Goal: Complete application form

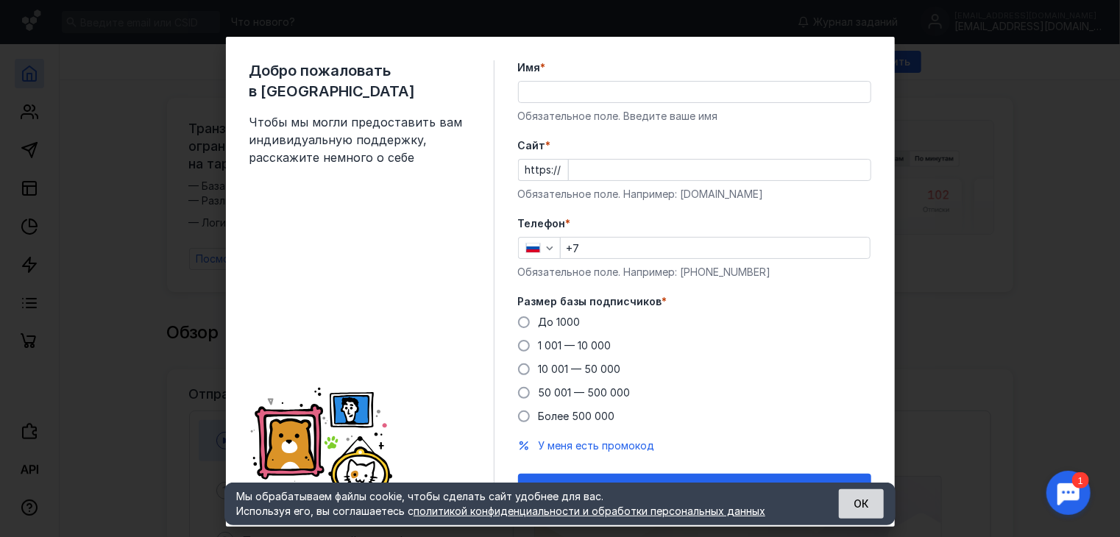
click at [857, 503] on button "ОК" at bounding box center [861, 503] width 45 height 29
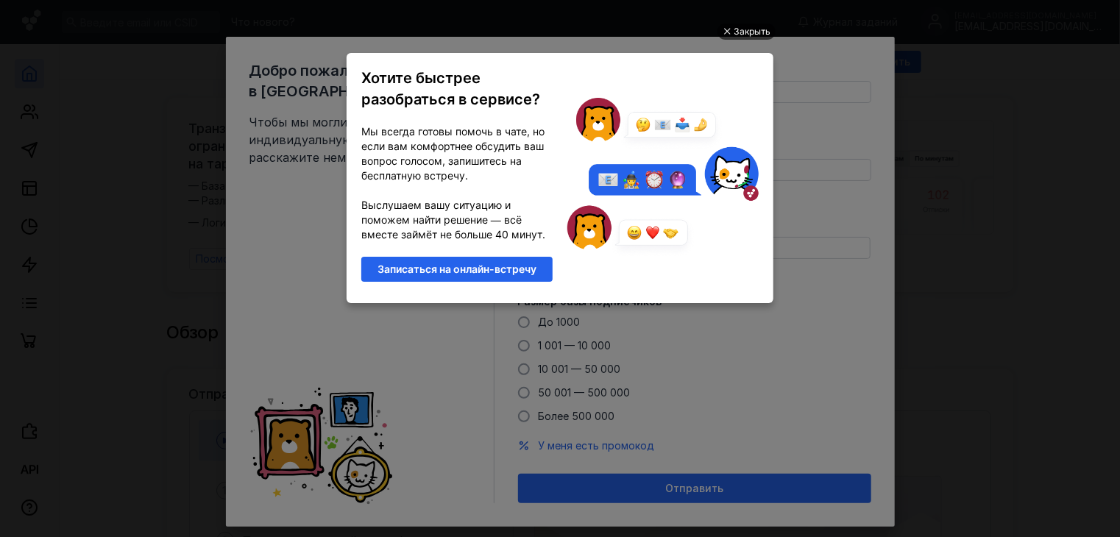
click at [748, 29] on div "Закрыть" at bounding box center [752, 32] width 37 height 16
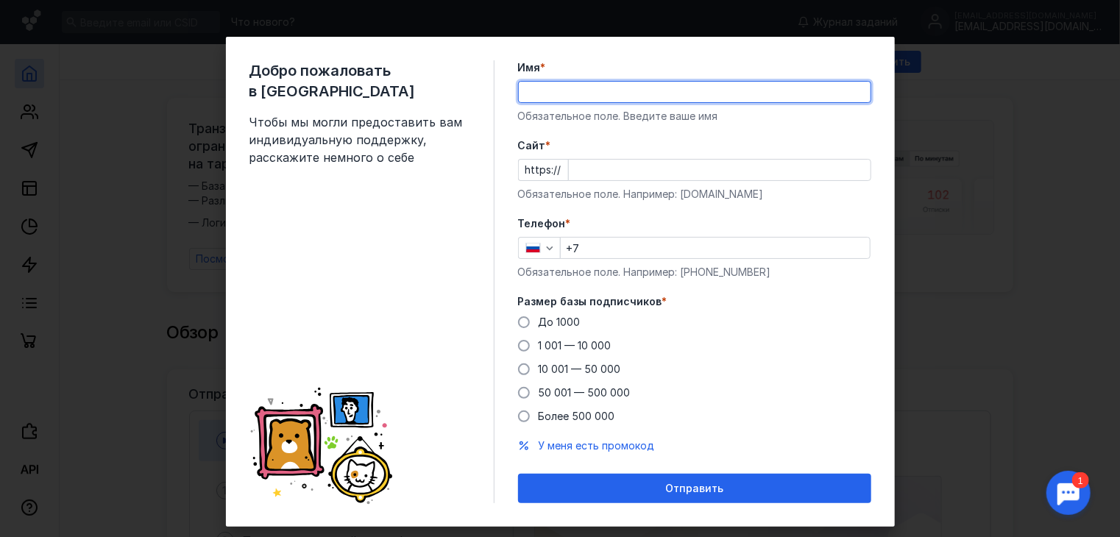
click at [533, 94] on input "Имя *" at bounding box center [695, 92] width 352 height 21
type input "[PERSON_NAME]"
click at [790, 165] on input "Cайт *" at bounding box center [720, 170] width 302 height 21
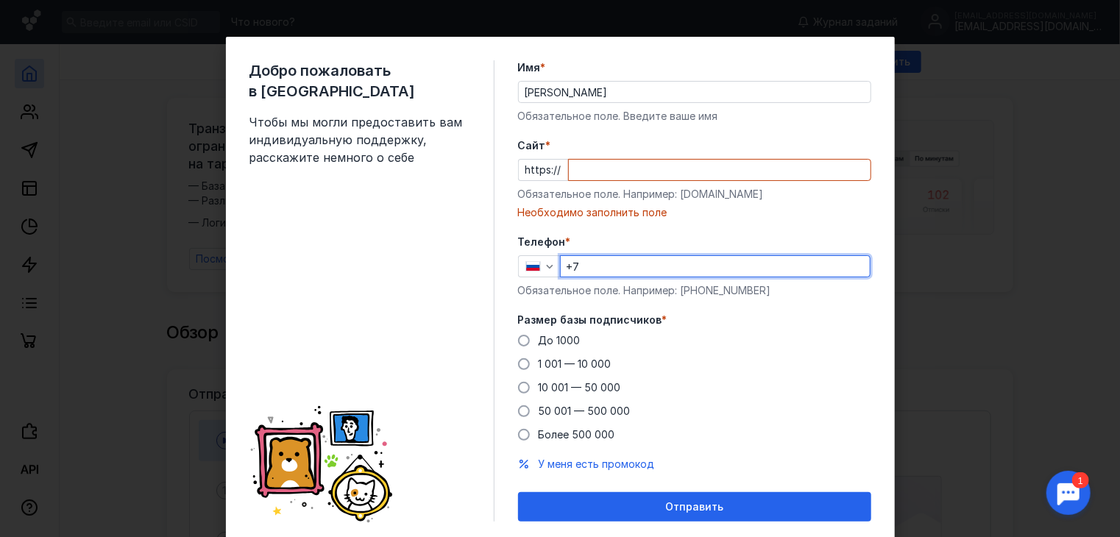
click at [584, 250] on div "Телефон * +7 Обязательное поле. Например: [PHONE_NUMBER]" at bounding box center [694, 266] width 353 height 63
type input "[PHONE_NUMBER]"
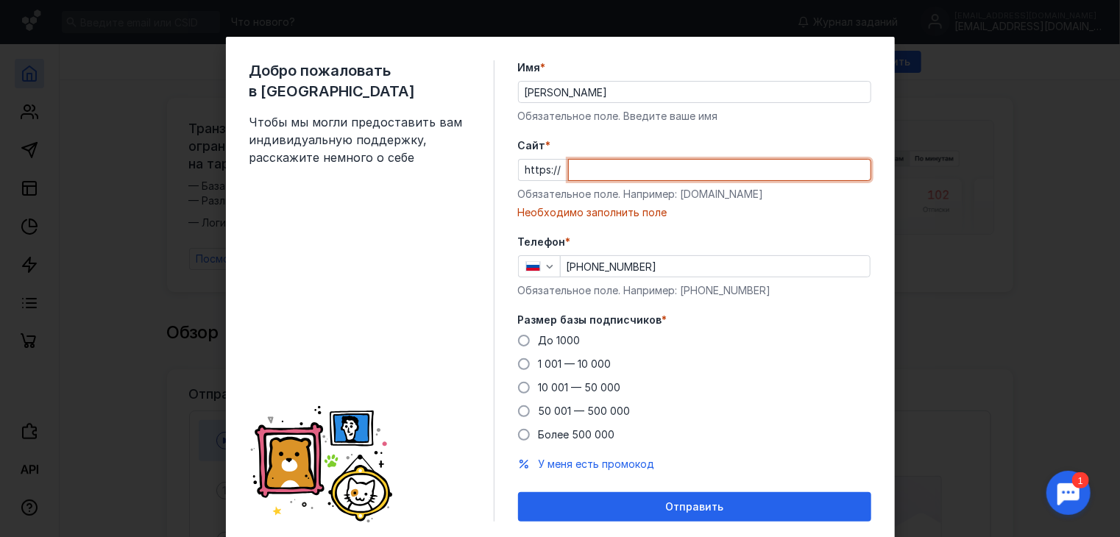
click at [578, 169] on input "Cайт *" at bounding box center [720, 170] width 302 height 21
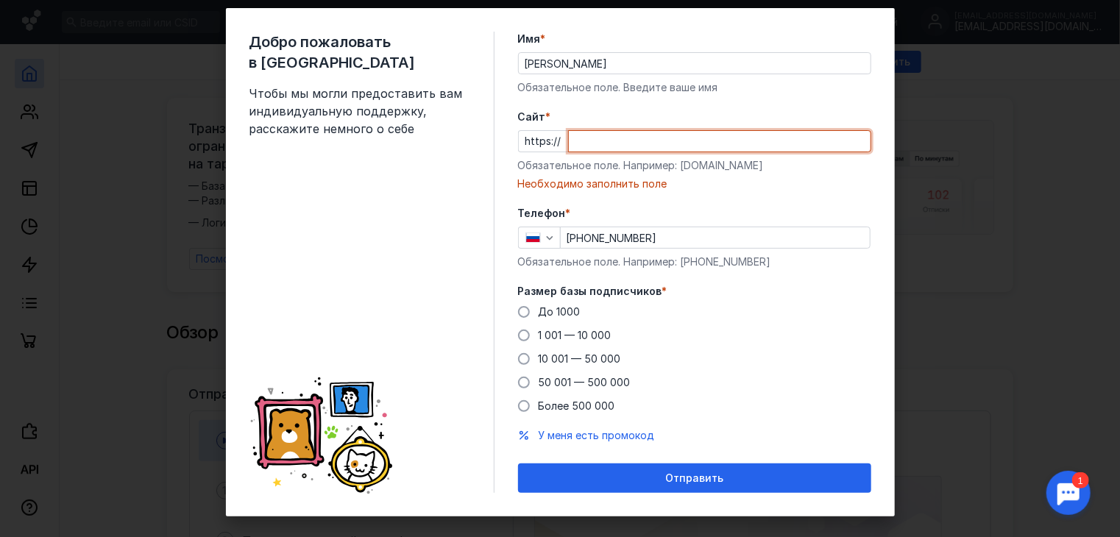
scroll to position [44, 0]
